Goal: Task Accomplishment & Management: Manage account settings

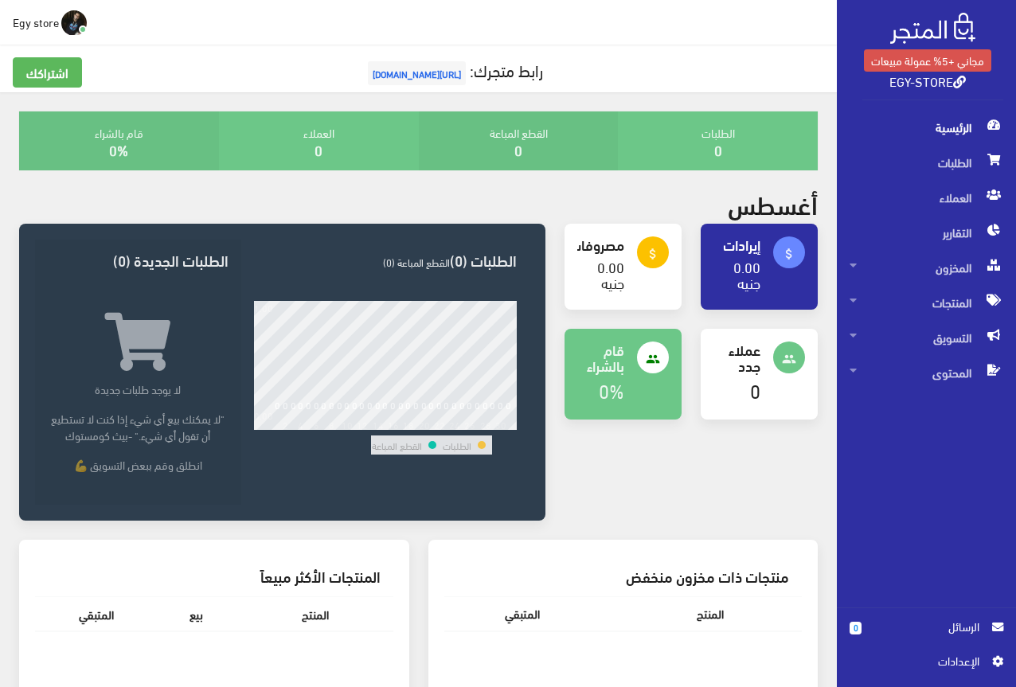
click at [470, 197] on div "أغسطس" at bounding box center [419, 207] width 818 height 34
click at [389, 67] on span "[URL][DOMAIN_NAME]" at bounding box center [417, 73] width 98 height 24
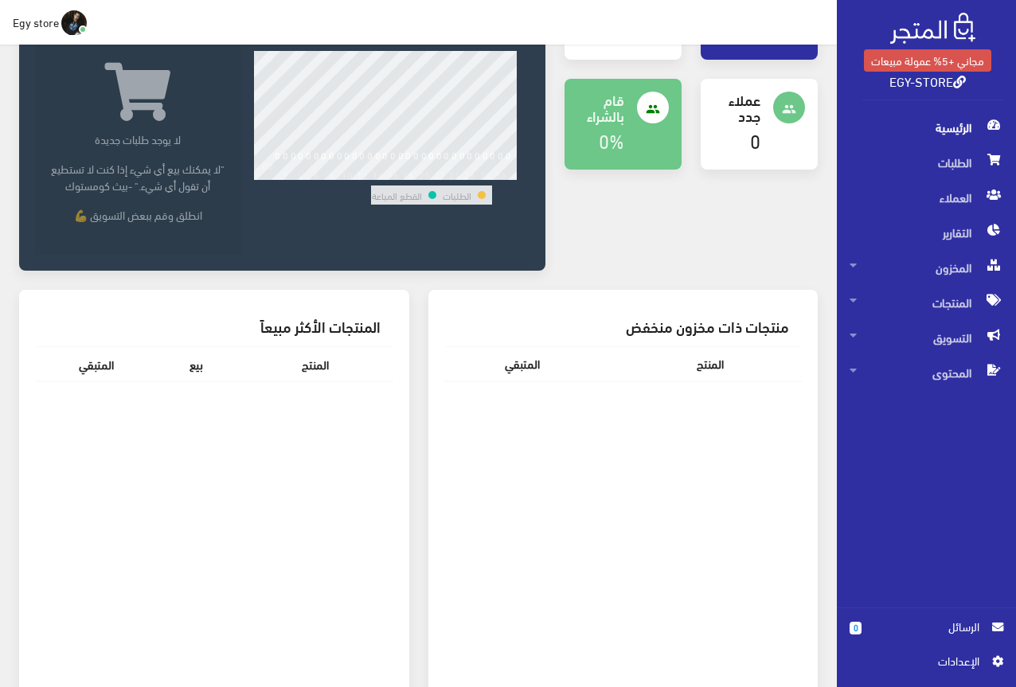
scroll to position [239, 0]
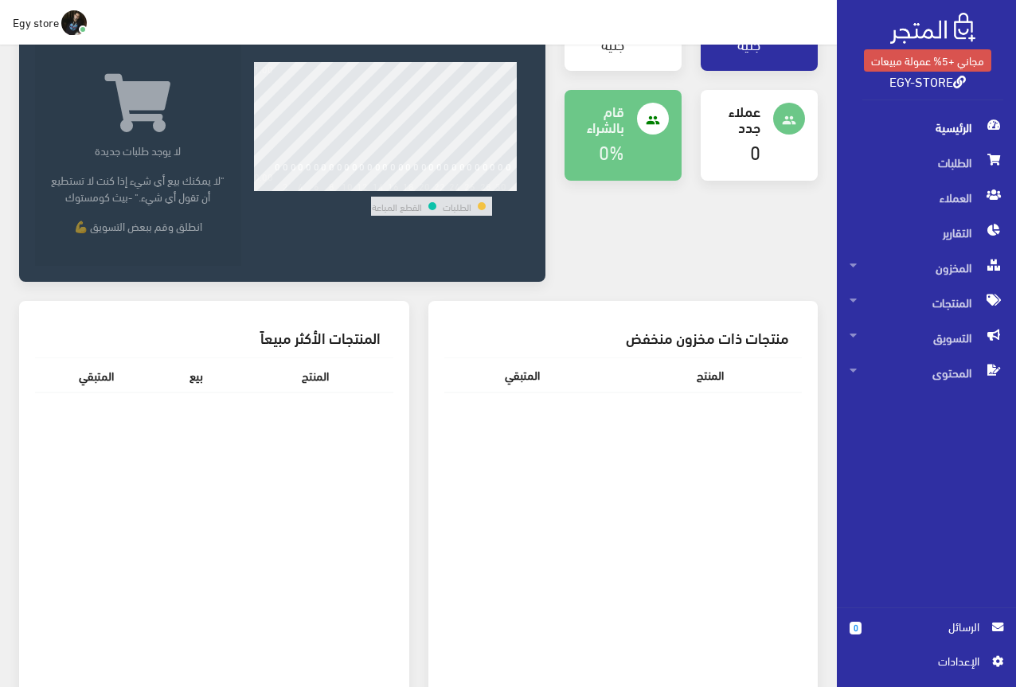
click at [412, 211] on td "القطع المباعة" at bounding box center [397, 206] width 52 height 19
click at [960, 662] on span "اﻹعدادات" at bounding box center [920, 661] width 116 height 18
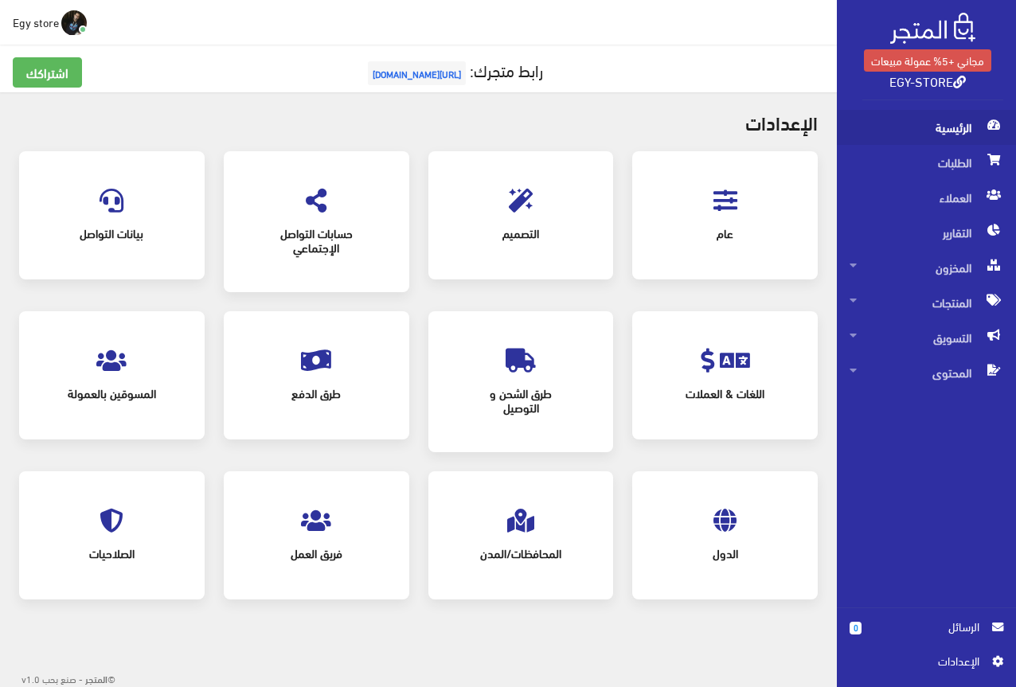
click at [932, 129] on span "الرئيسية" at bounding box center [927, 127] width 154 height 35
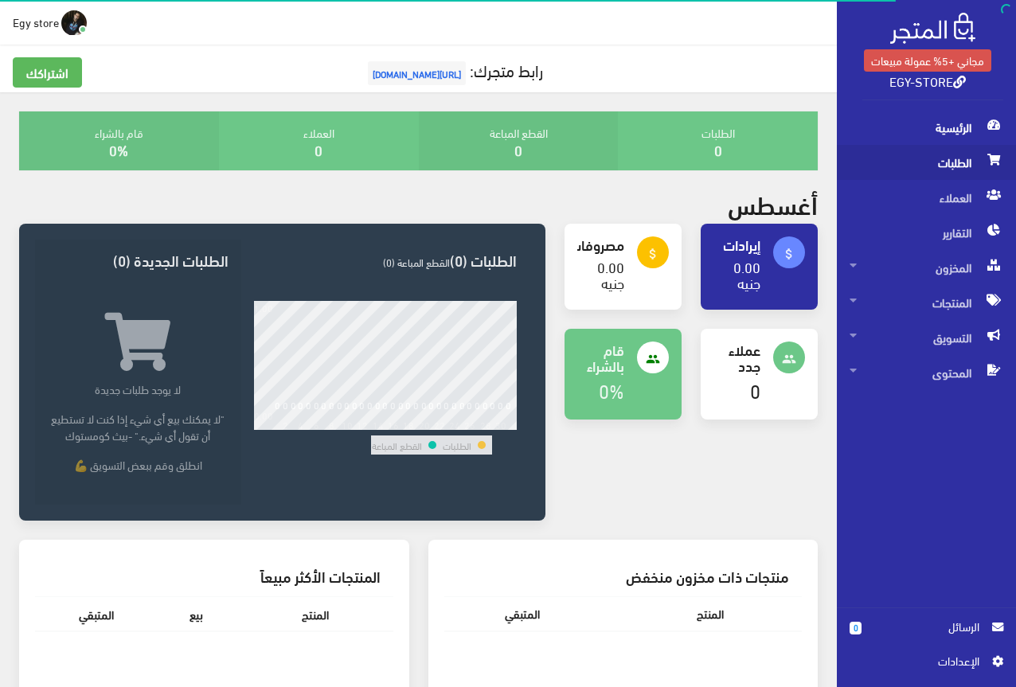
click at [932, 162] on span "الطلبات" at bounding box center [927, 162] width 154 height 35
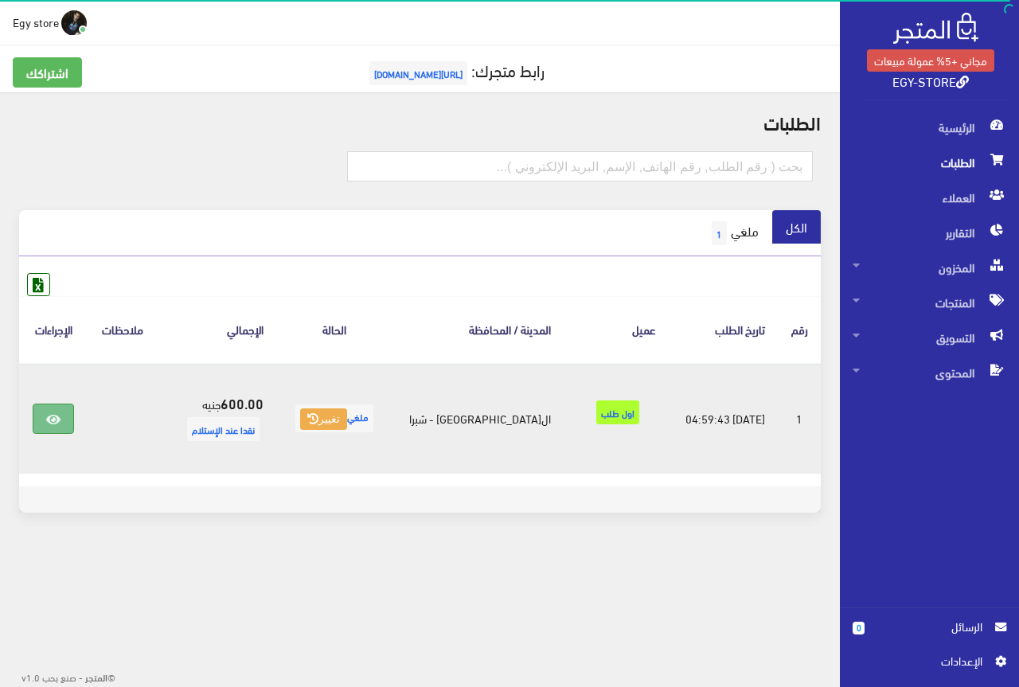
click at [49, 421] on icon at bounding box center [53, 419] width 14 height 13
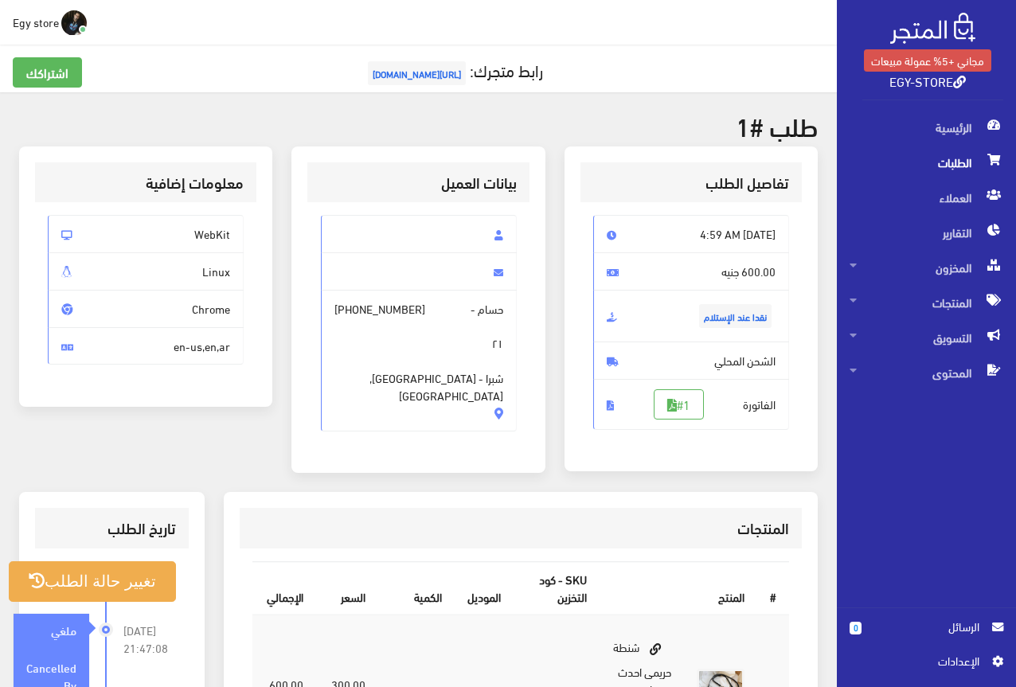
click at [459, 70] on span "[URL][DOMAIN_NAME]" at bounding box center [417, 73] width 98 height 24
click at [962, 182] on span "العملاء" at bounding box center [927, 197] width 154 height 35
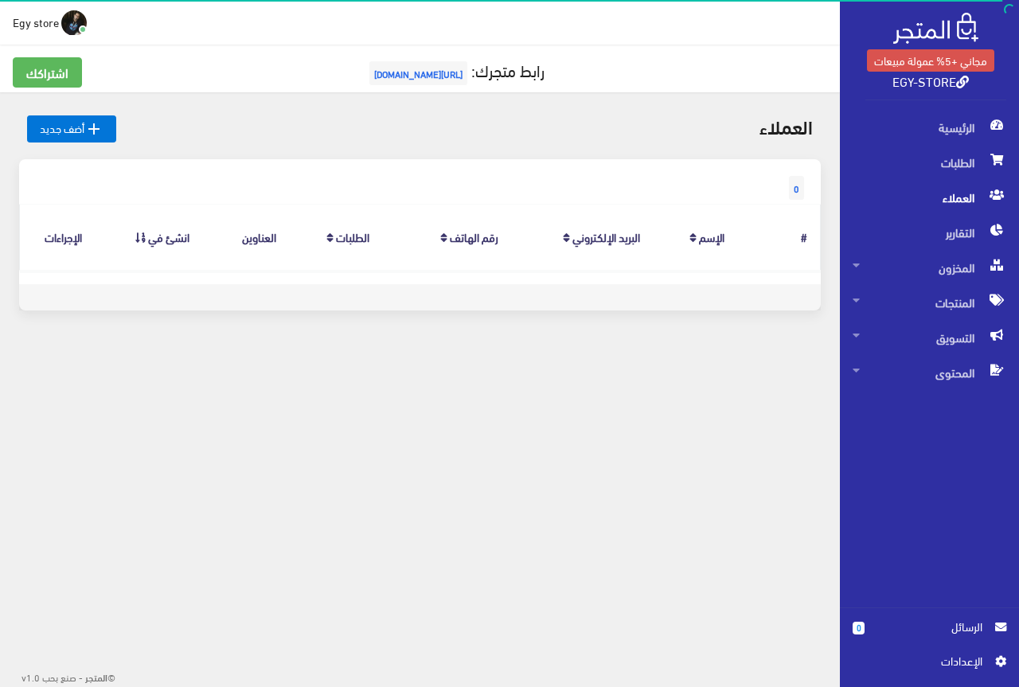
click at [959, 197] on span "العملاء" at bounding box center [930, 197] width 154 height 35
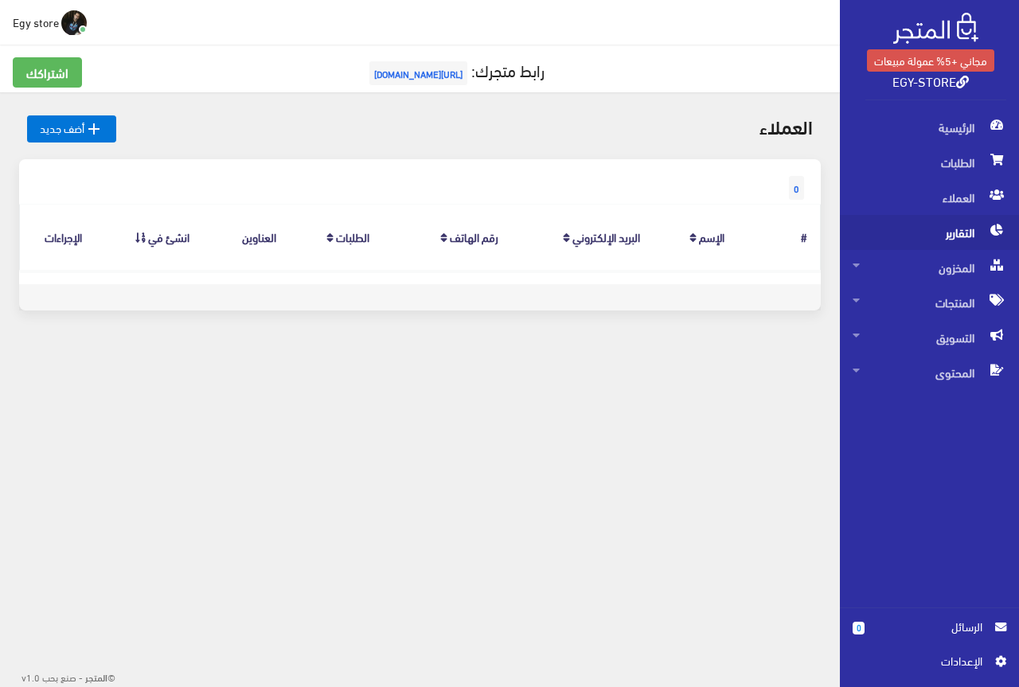
click at [956, 236] on span "التقارير" at bounding box center [930, 232] width 154 height 35
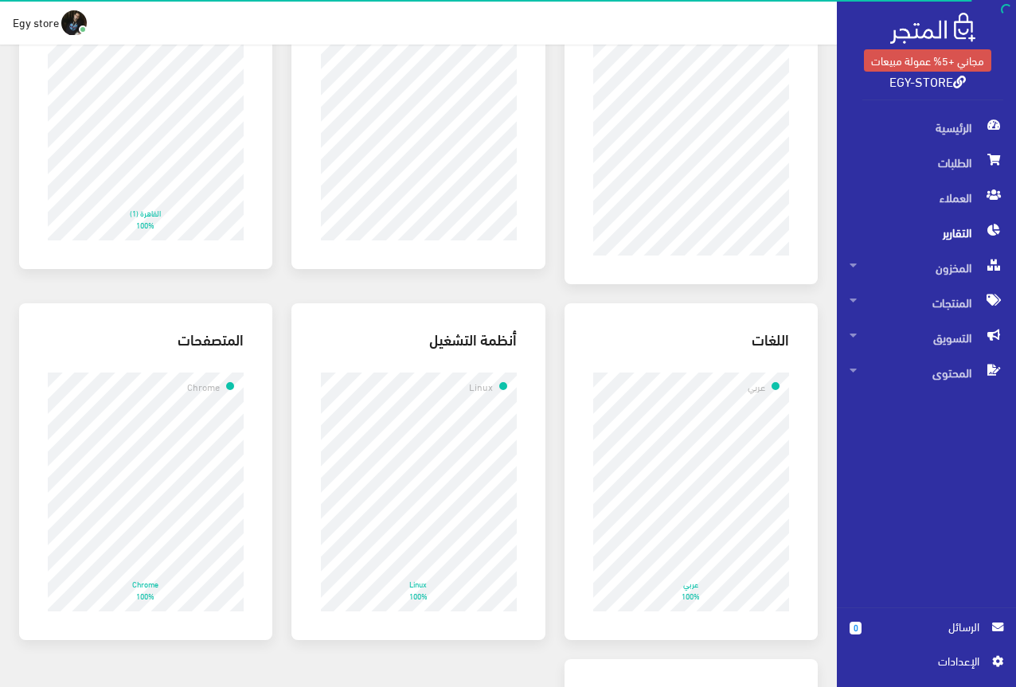
scroll to position [239, 0]
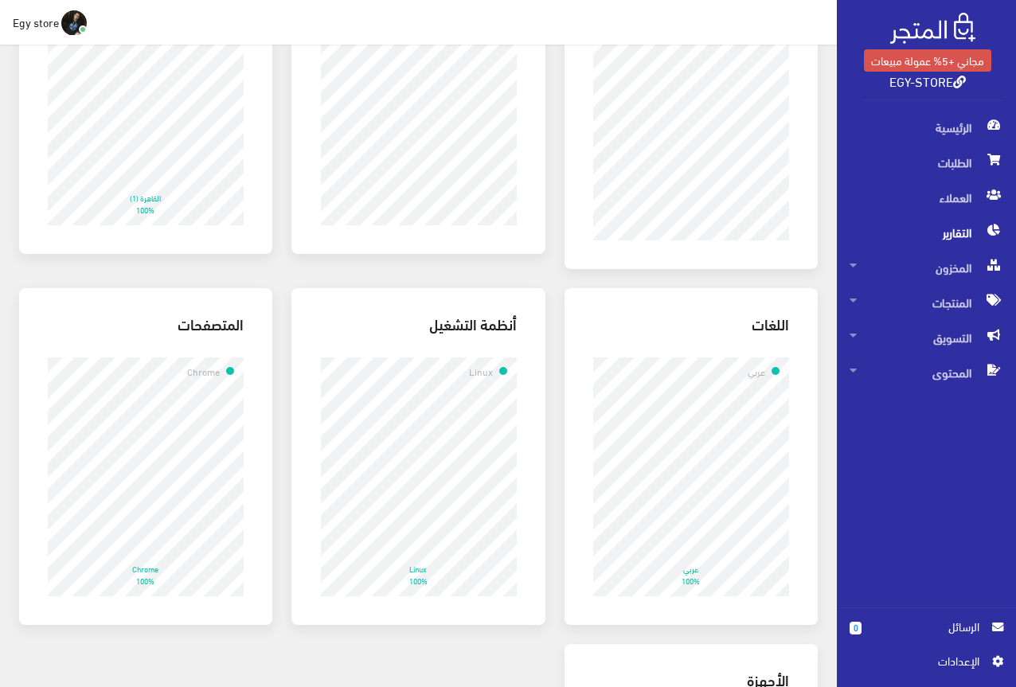
click at [967, 224] on span "التقارير" at bounding box center [927, 232] width 154 height 35
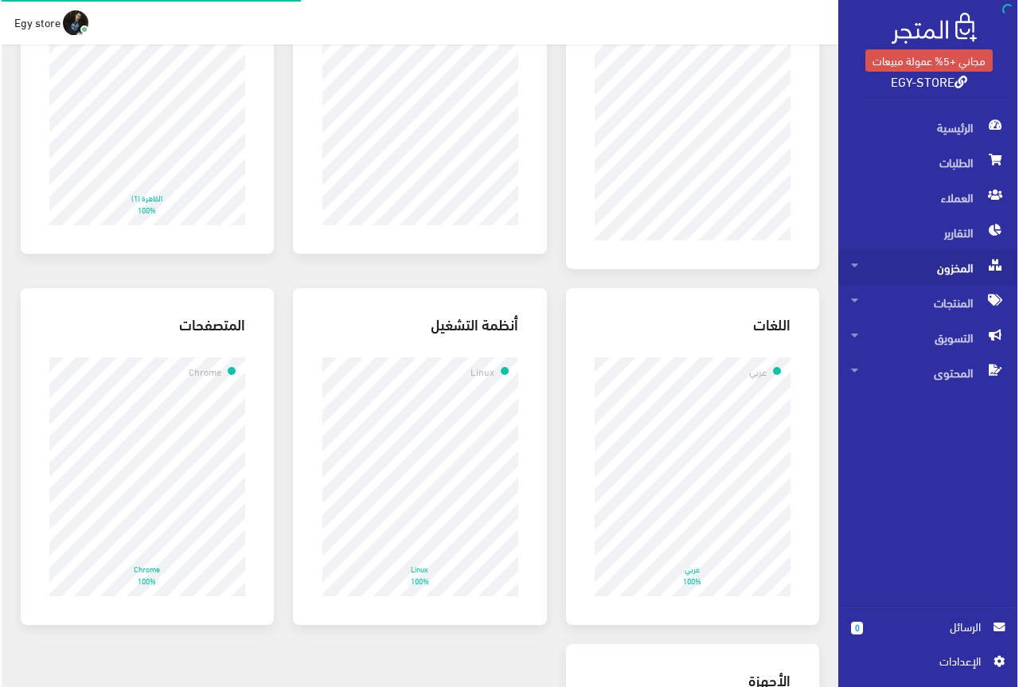
scroll to position [0, 0]
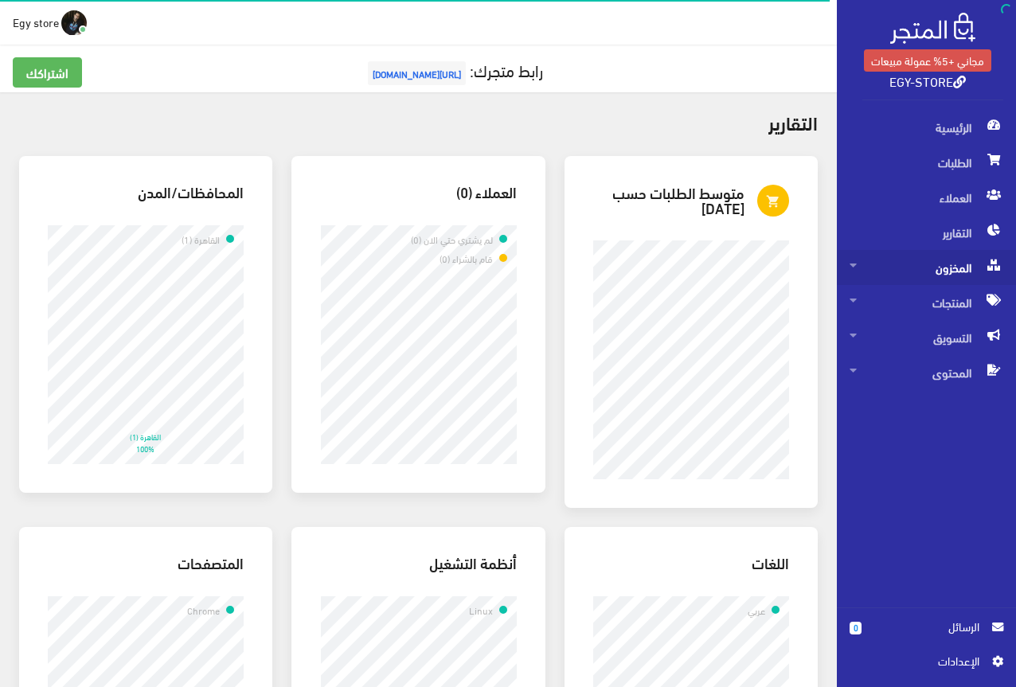
click at [955, 266] on span "المخزون" at bounding box center [927, 267] width 154 height 35
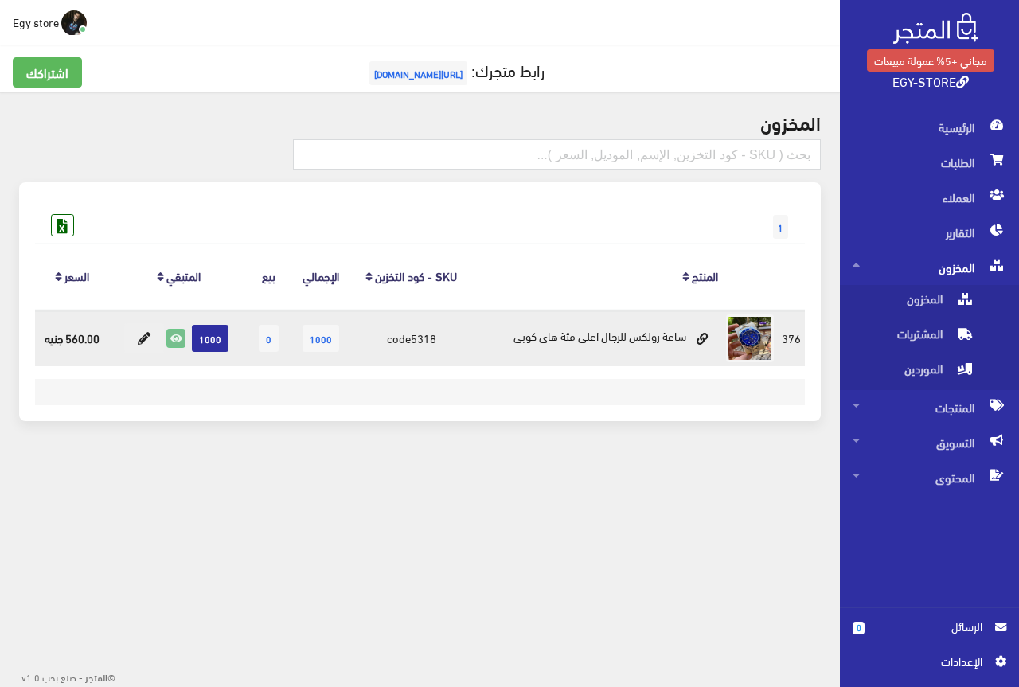
click at [172, 338] on icon at bounding box center [176, 339] width 18 height 18
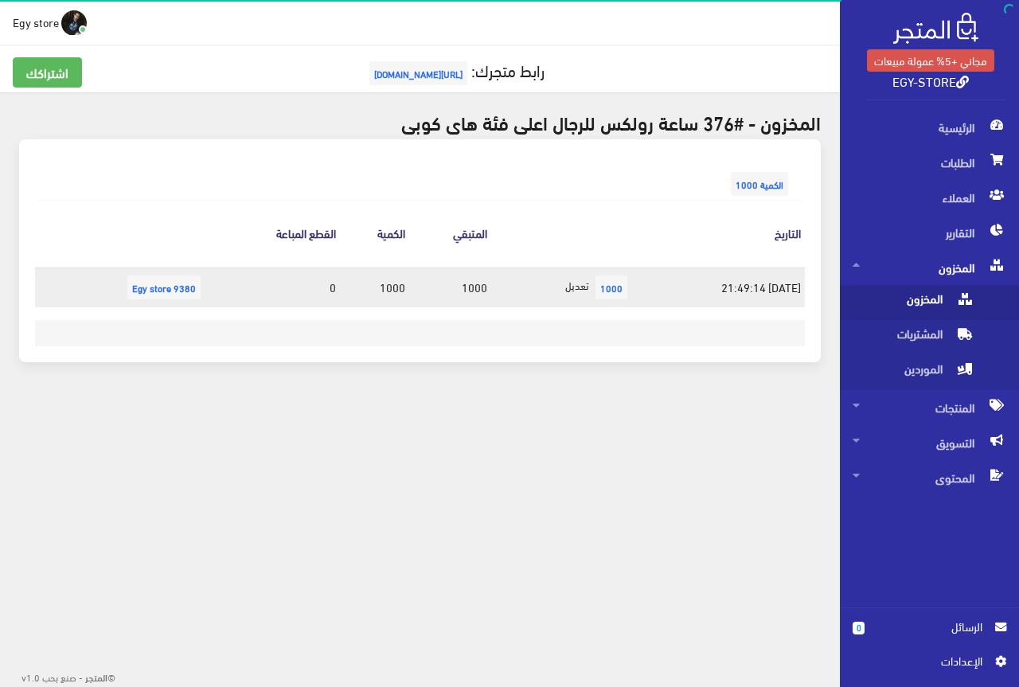
click at [172, 286] on span "9380 Egy store" at bounding box center [163, 288] width 73 height 24
click at [158, 292] on span "9380 Egy store" at bounding box center [163, 288] width 73 height 24
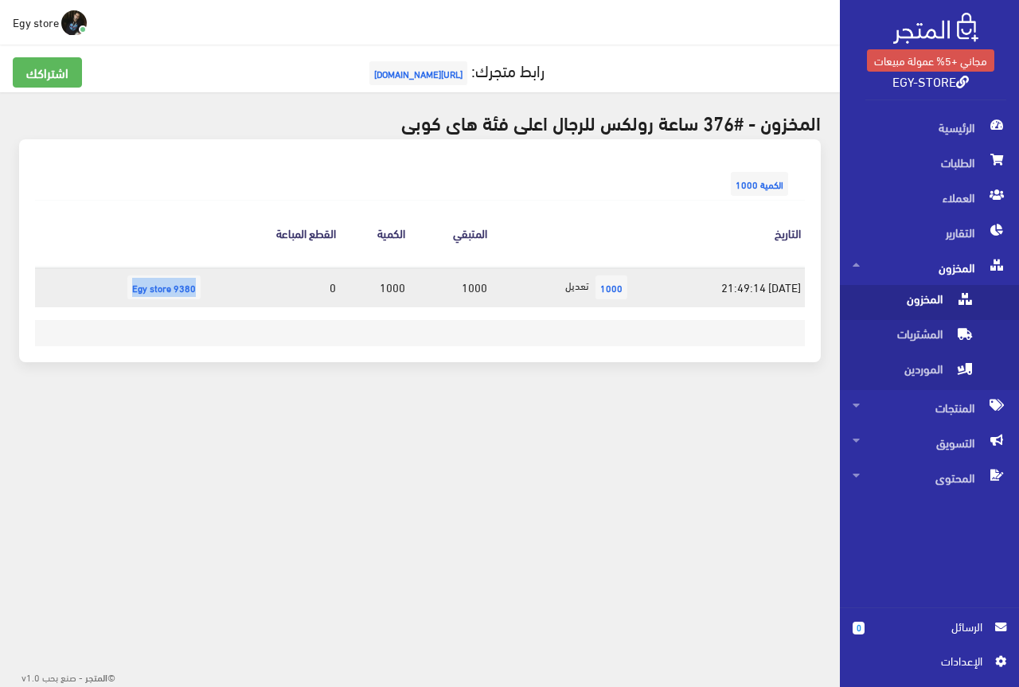
click at [158, 291] on span "9380 Egy store" at bounding box center [163, 288] width 73 height 24
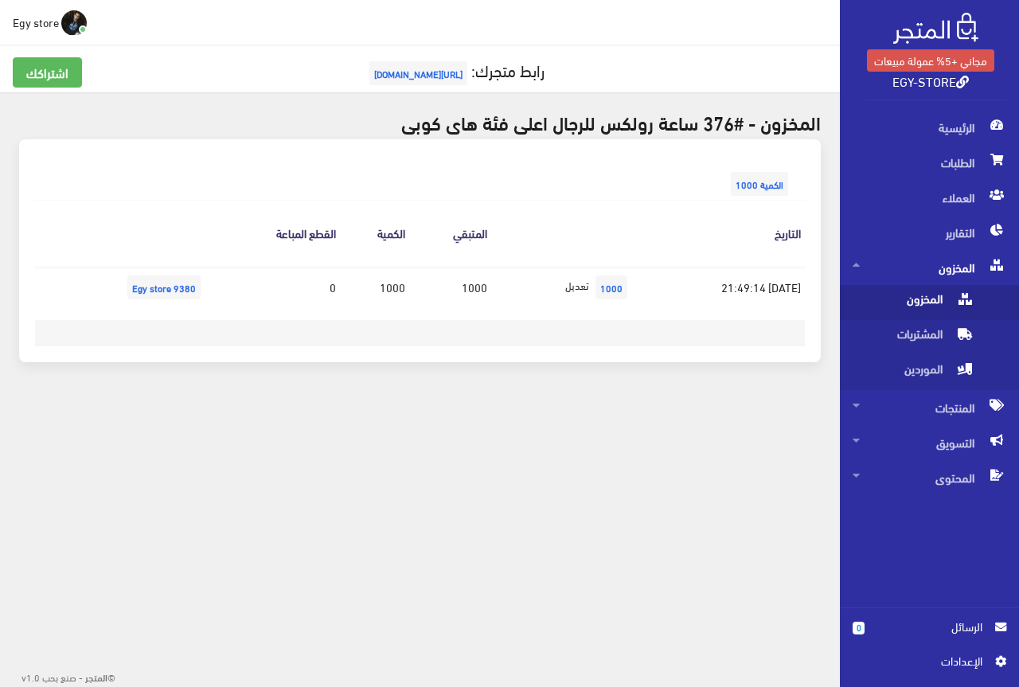
click at [162, 318] on div "التاريخ المتبقي الكمية القطع المباعة 2025-08-25 21:49:14 1000 تعديل 1000 1000 0…" at bounding box center [420, 260] width 770 height 120
click at [964, 668] on span "اﻹعدادات" at bounding box center [924, 661] width 116 height 18
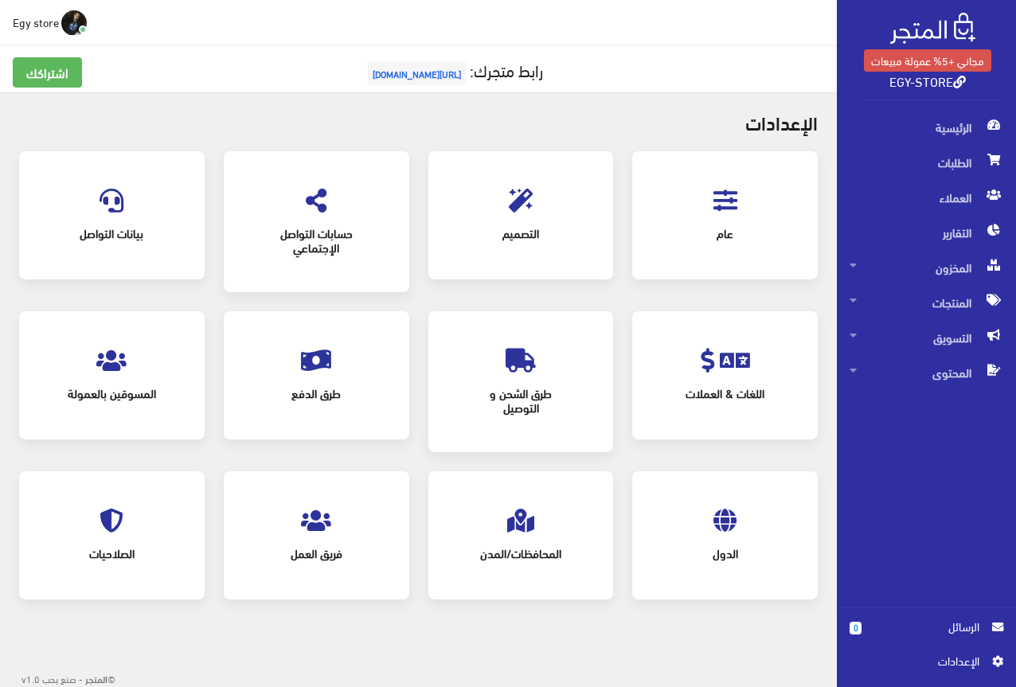
click at [960, 25] on img at bounding box center [932, 28] width 85 height 31
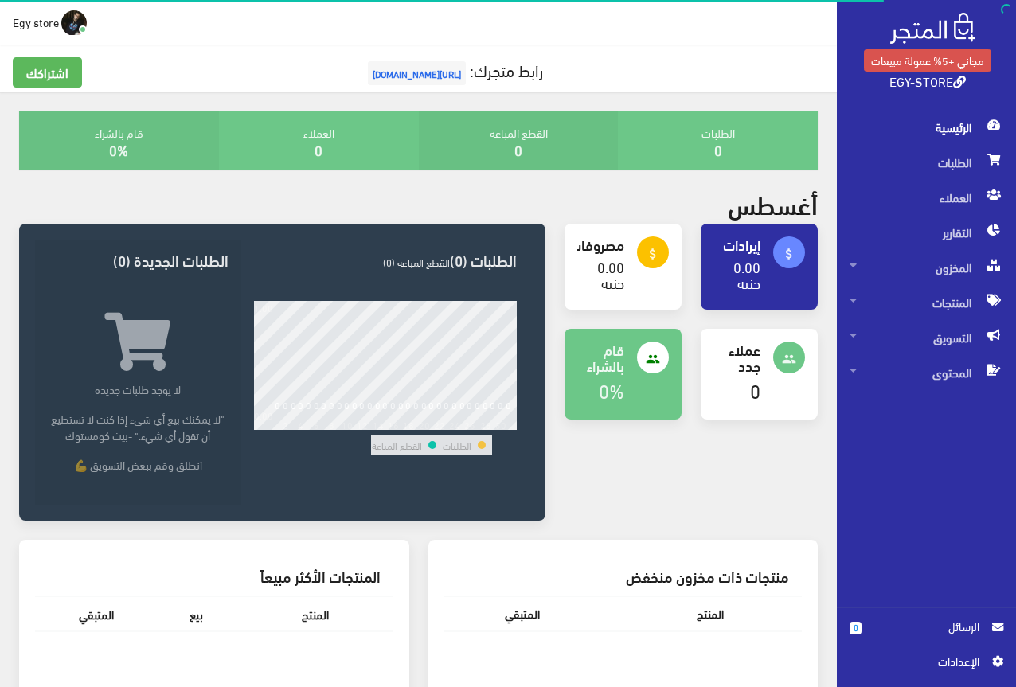
click at [960, 25] on img at bounding box center [932, 28] width 85 height 31
click at [966, 642] on link "0 الرسائل" at bounding box center [927, 635] width 154 height 34
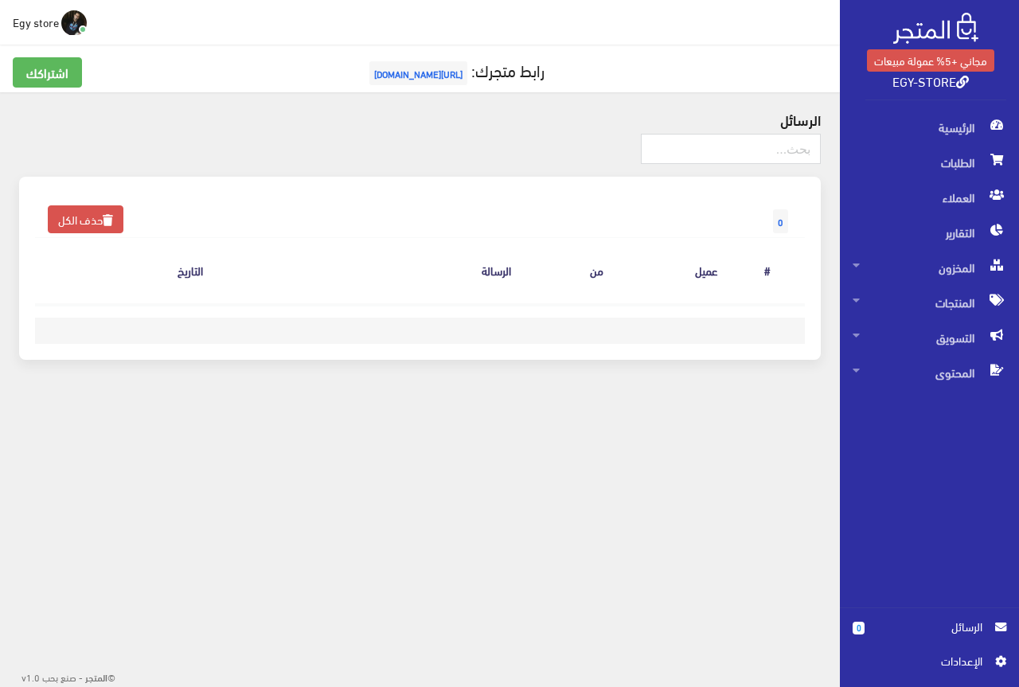
click at [964, 655] on span "اﻹعدادات" at bounding box center [924, 661] width 116 height 18
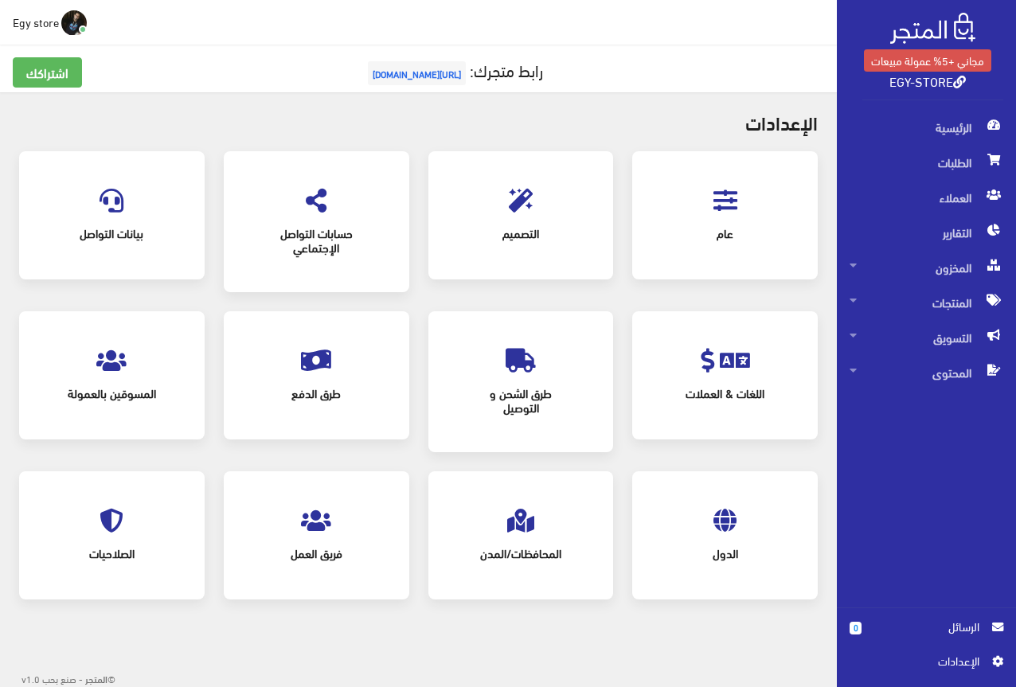
scroll to position [2, 0]
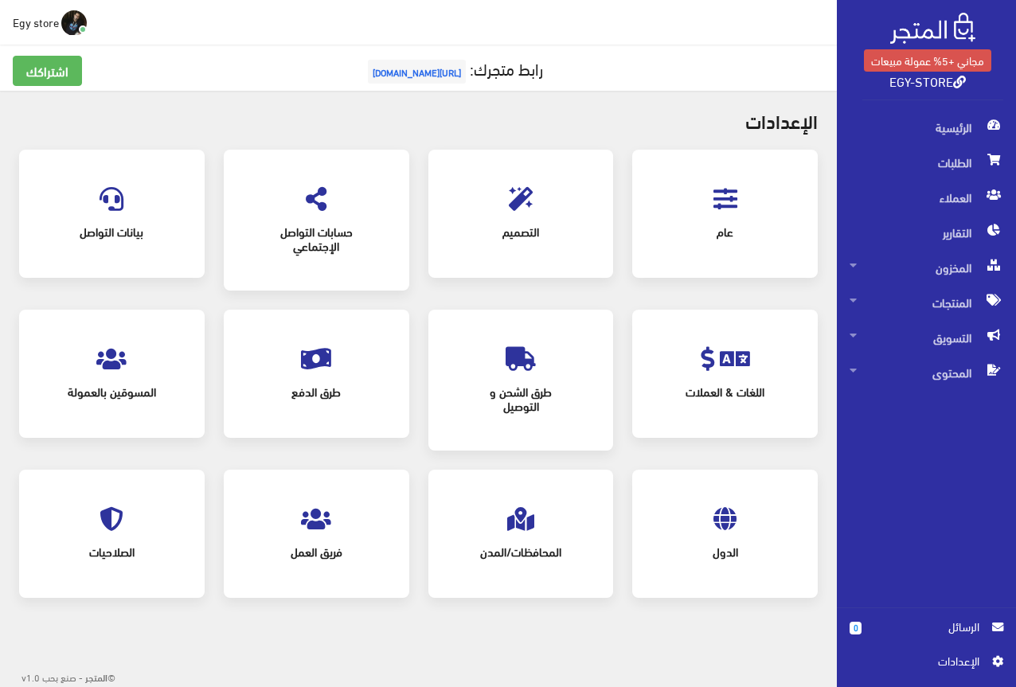
click at [100, 521] on icon at bounding box center [112, 519] width 24 height 24
click at [346, 518] on div "فريق العمل" at bounding box center [317, 534] width 154 height 96
click at [307, 526] on icon at bounding box center [316, 519] width 30 height 24
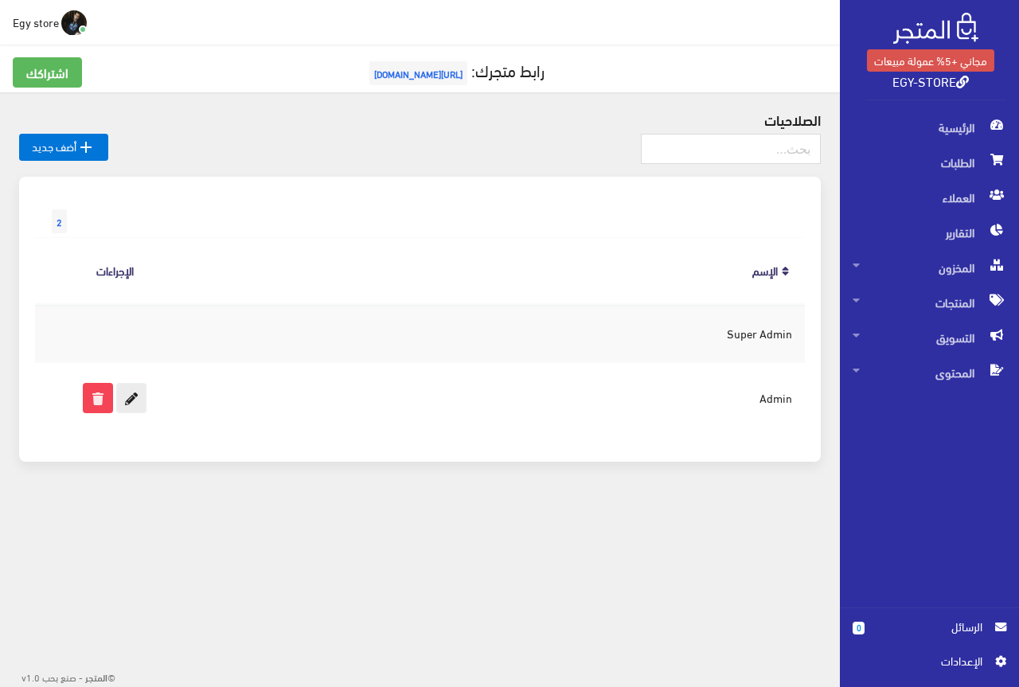
click at [132, 404] on icon at bounding box center [131, 398] width 29 height 29
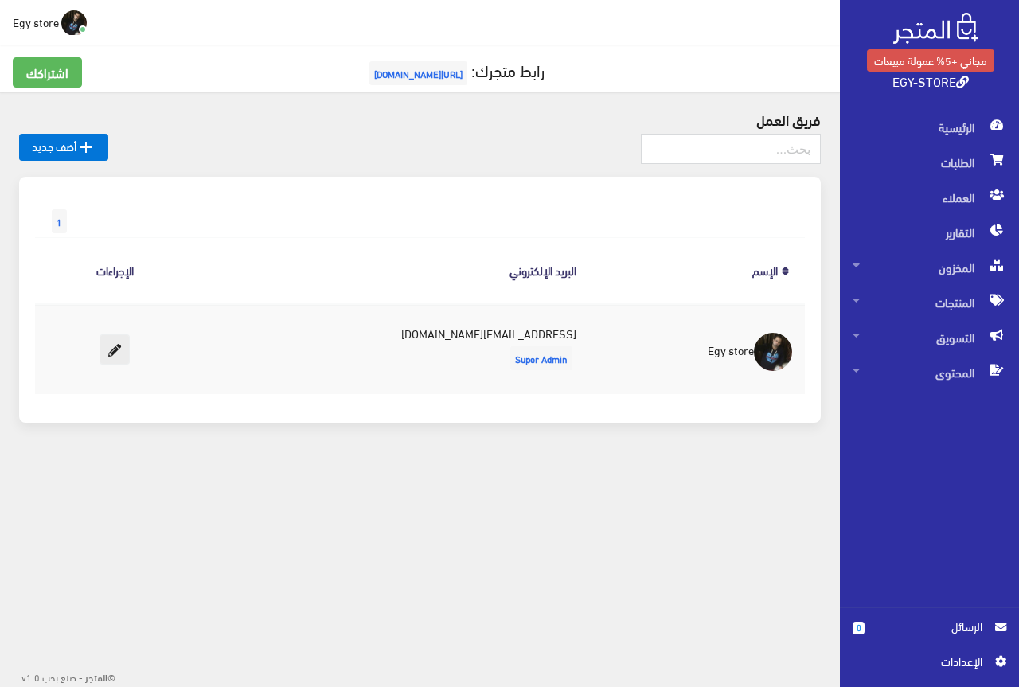
click at [124, 346] on icon at bounding box center [114, 349] width 29 height 29
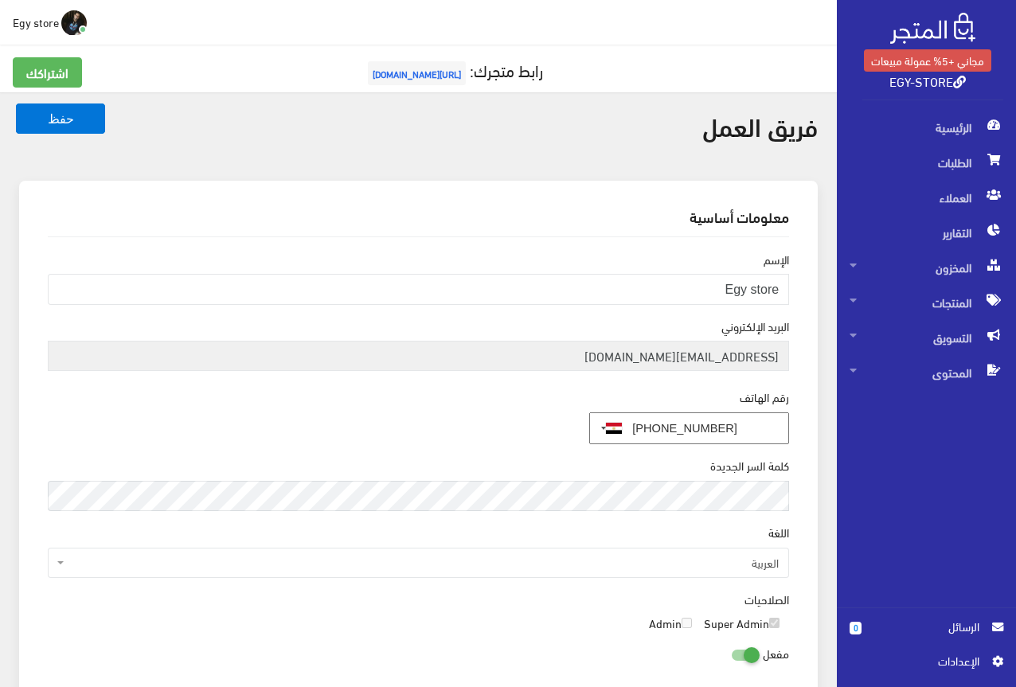
type input "0101 530 6828"
click at [803, 324] on div "معلومات أساسية [DEMOGRAPHIC_DATA] Egy store البريد اﻹلكتروني [EMAIL_ADDRESS][DO…" at bounding box center [418, 446] width 799 height 530
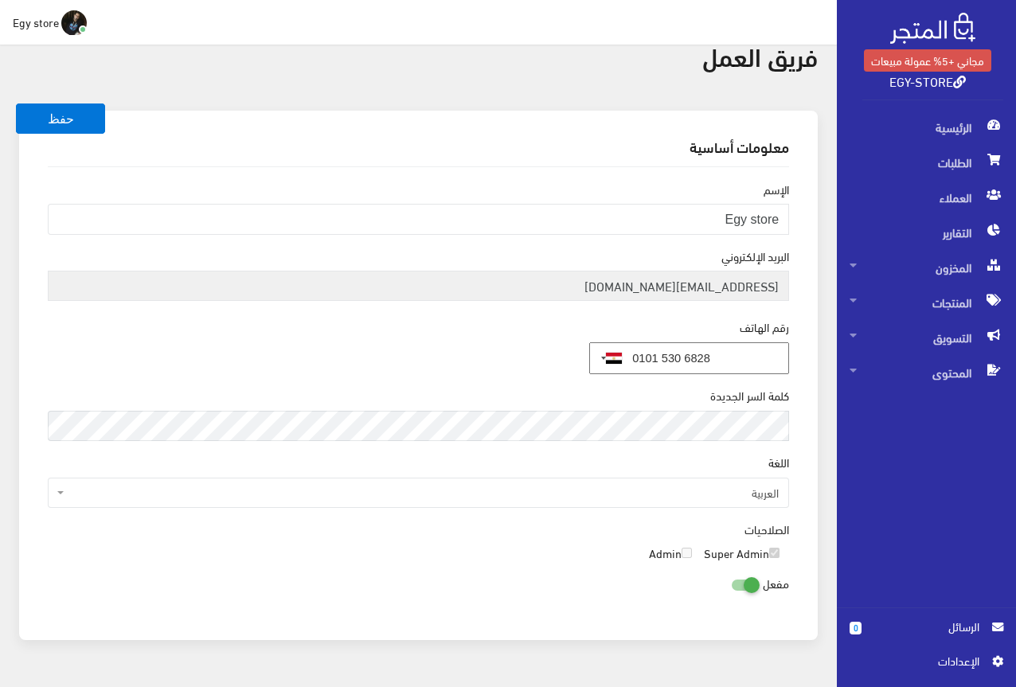
scroll to position [33, 0]
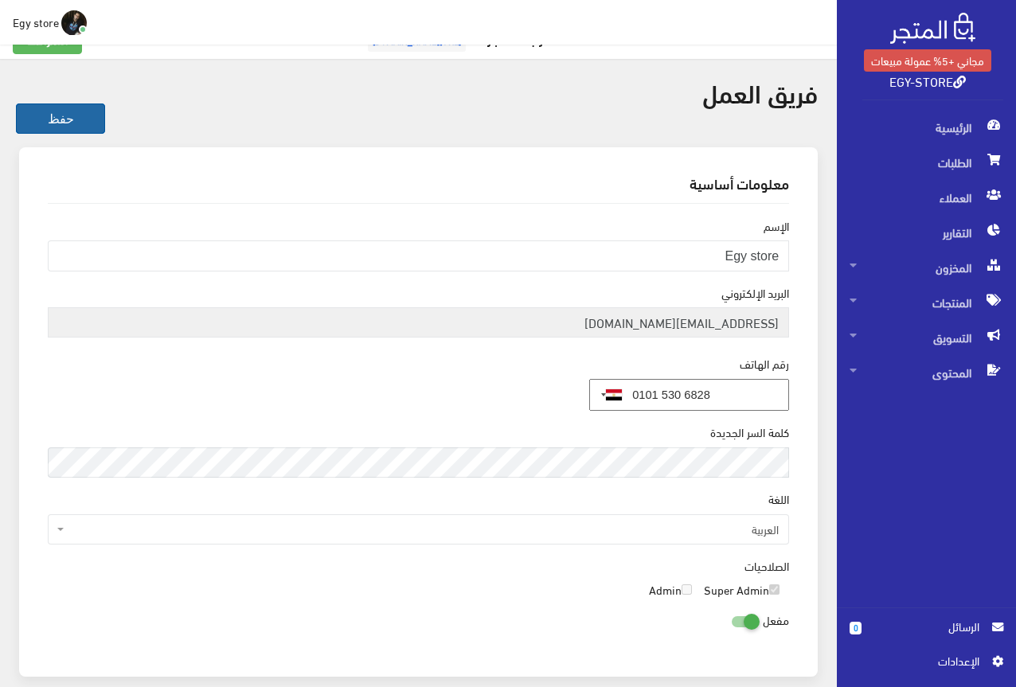
click at [76, 129] on button "حفظ" at bounding box center [60, 119] width 89 height 30
click at [748, 256] on input "Egy store" at bounding box center [418, 255] width 741 height 30
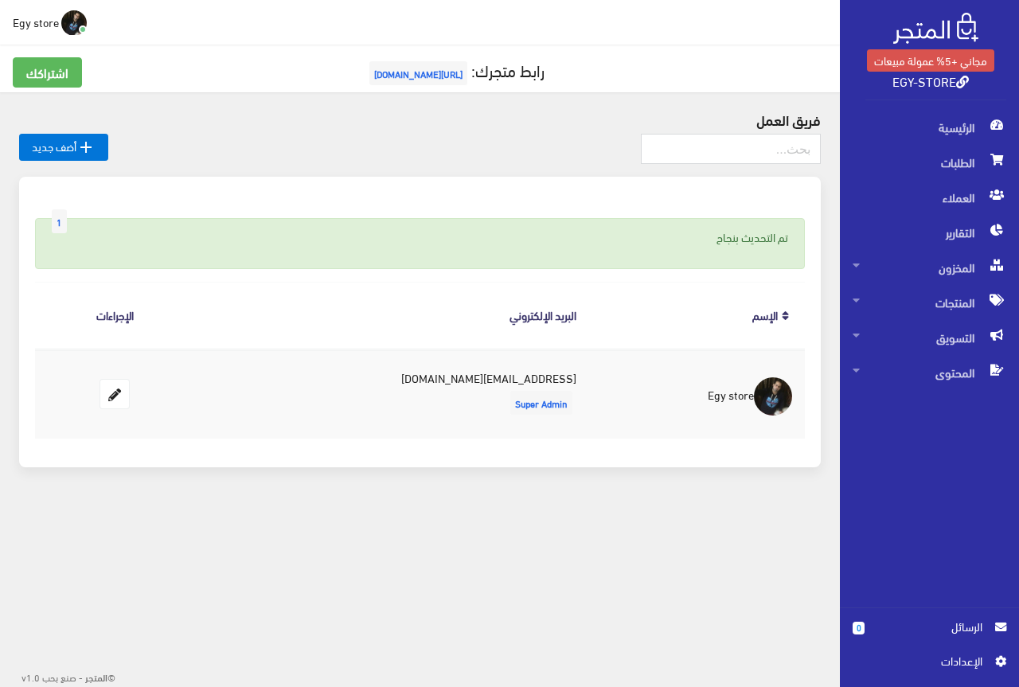
click at [395, 76] on span "[URL][DOMAIN_NAME]" at bounding box center [418, 73] width 98 height 24
